Goal: Task Accomplishment & Management: Manage account settings

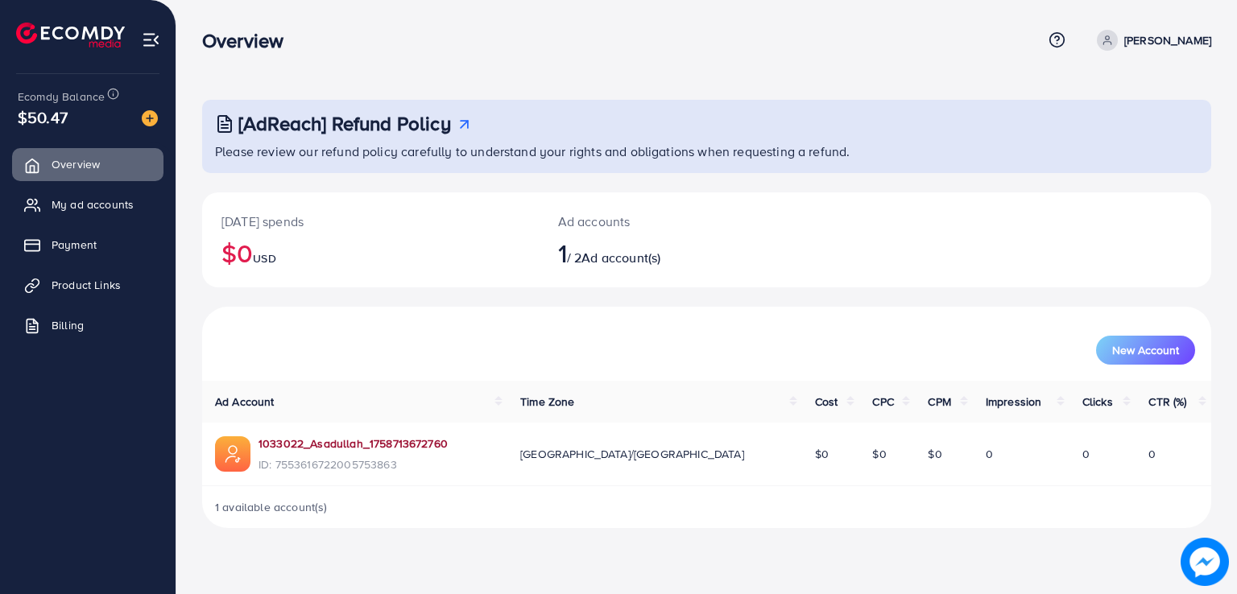
click at [371, 448] on link "1033022_Asadullah_1758713672760" at bounding box center [352, 444] width 189 height 16
click at [109, 204] on span "My ad accounts" at bounding box center [97, 204] width 82 height 16
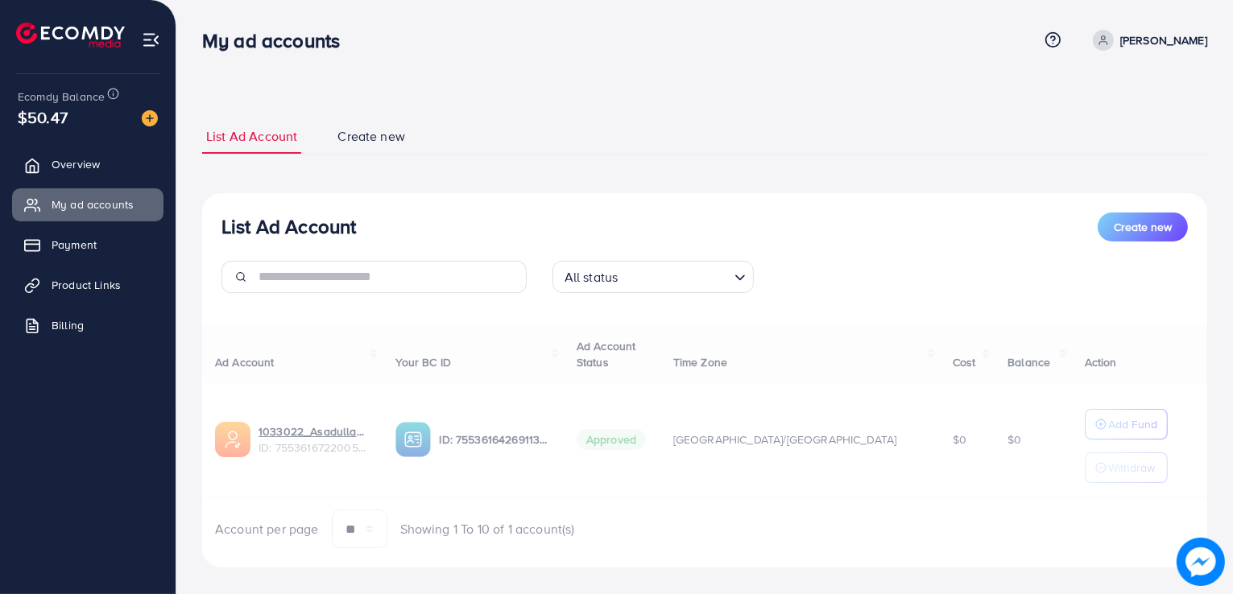
click at [444, 416] on div "Ad Account Your BC ID Ad Account Status Time Zone Cost Balance Action 1033022_A…" at bounding box center [704, 437] width 1005 height 224
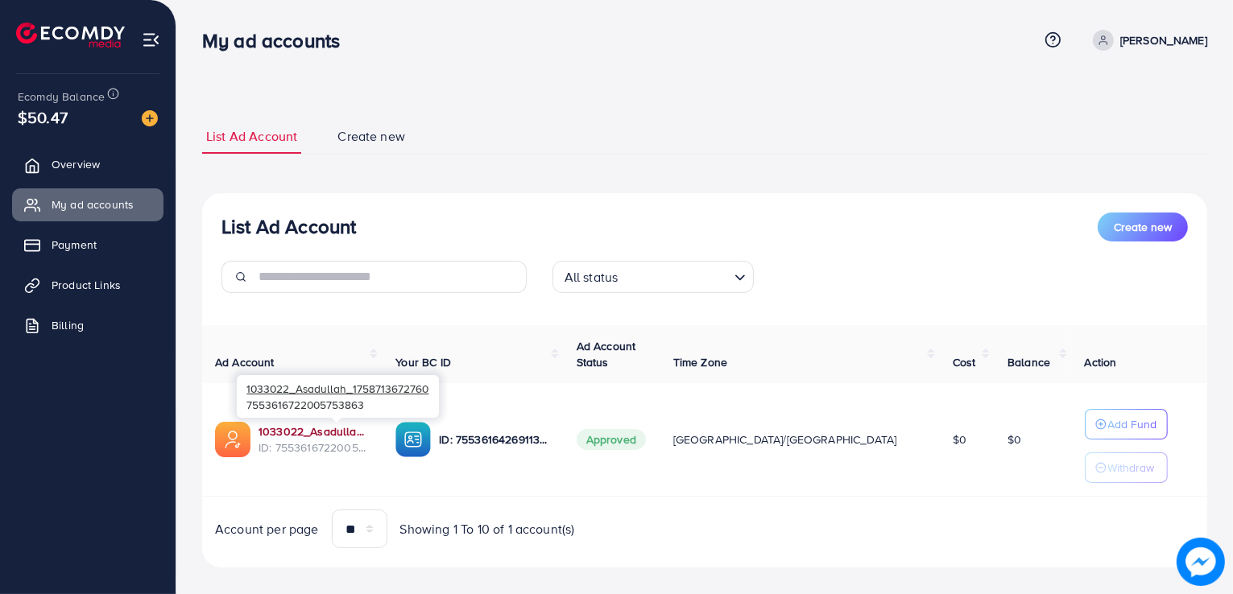
click at [341, 426] on link "1033022_Asadullah_1758713672760" at bounding box center [313, 431] width 111 height 16
